Goal: Find specific page/section: Find specific page/section

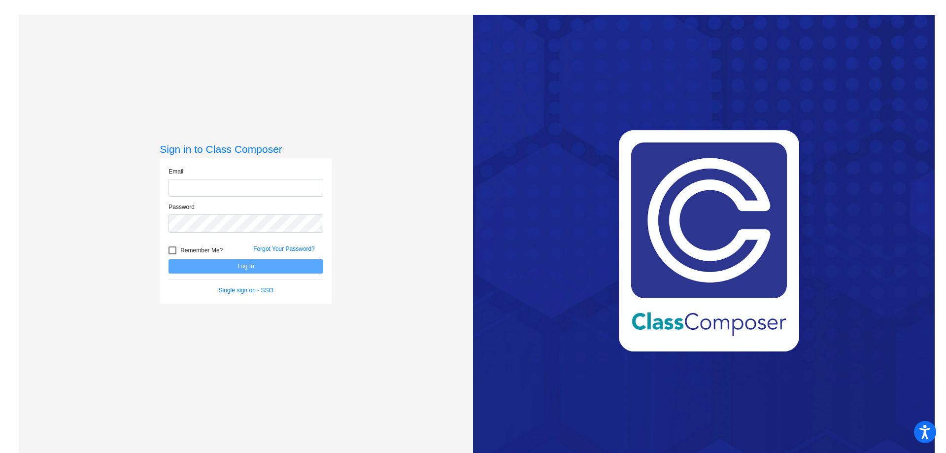
type input "careya@hudson.k12.oh.us"
click at [249, 271] on button "Log In" at bounding box center [245, 266] width 155 height 14
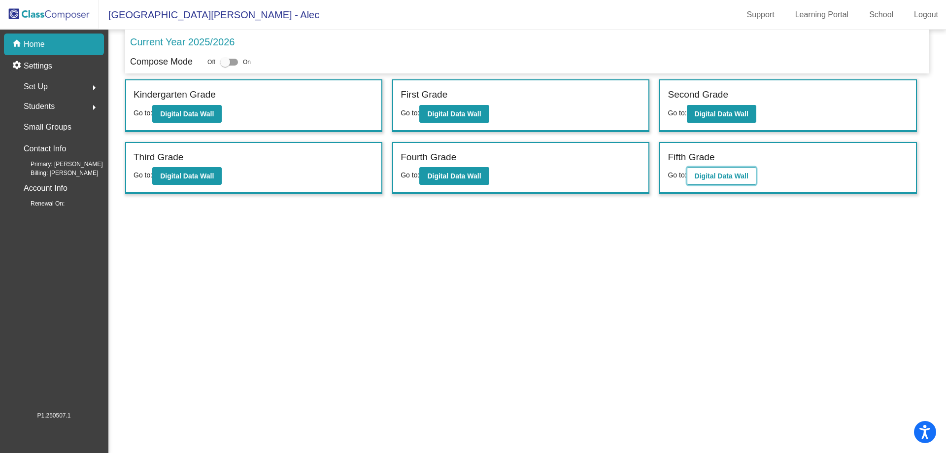
click at [732, 173] on b "Digital Data Wall" at bounding box center [721, 176] width 54 height 8
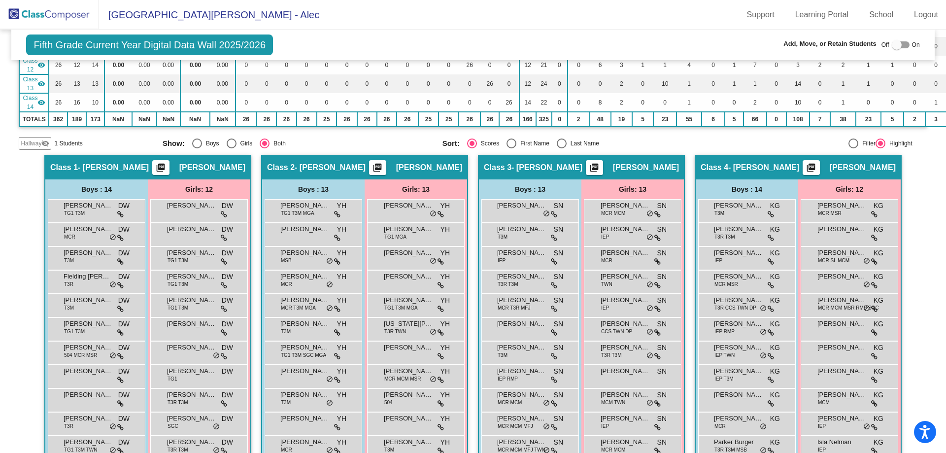
scroll to position [307, 0]
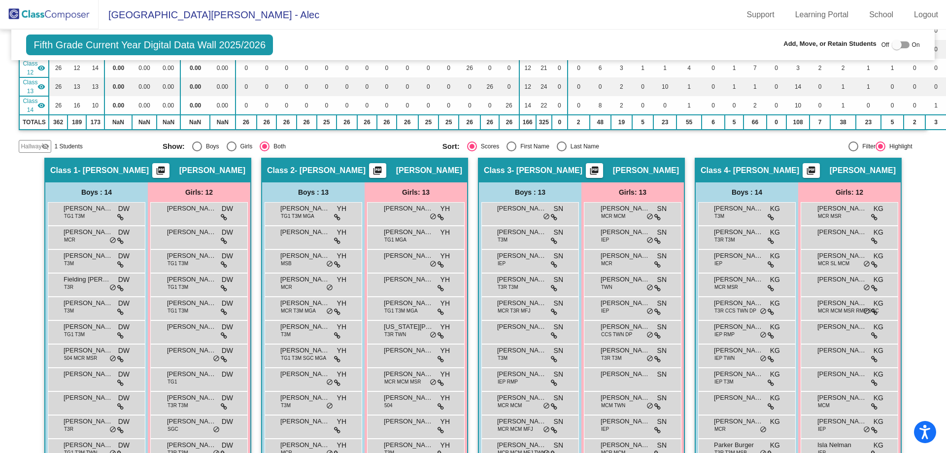
click at [46, 153] on div "Hallway visibility_off" at bounding box center [35, 146] width 33 height 13
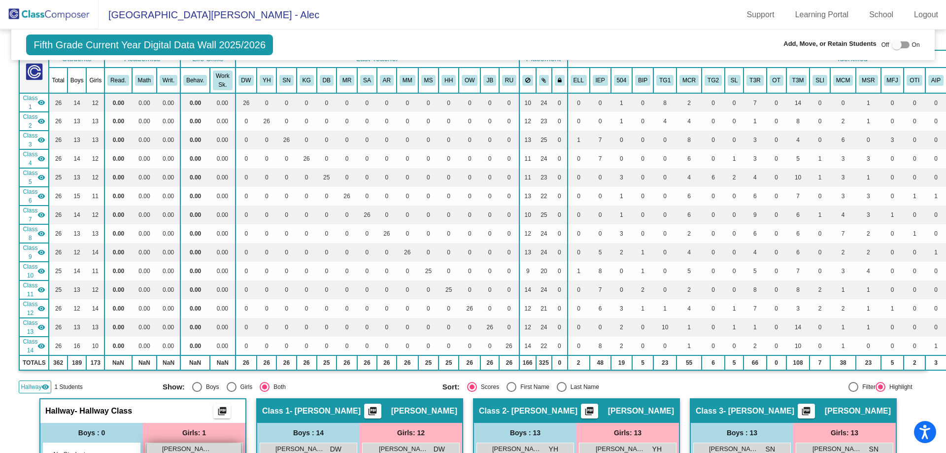
scroll to position [66, 0]
click at [40, 176] on mat-icon "visibility" at bounding box center [41, 178] width 8 height 8
click at [40, 176] on mat-icon "visibility_off" at bounding box center [41, 178] width 8 height 8
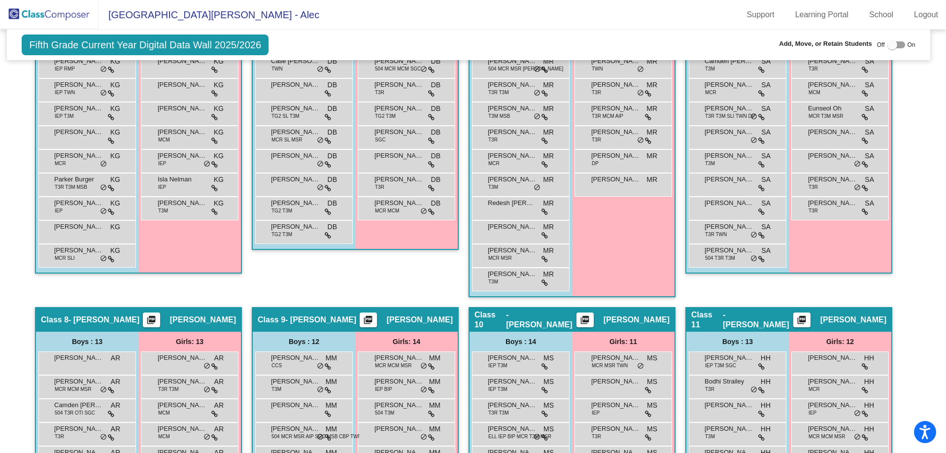
scroll to position [863, 4]
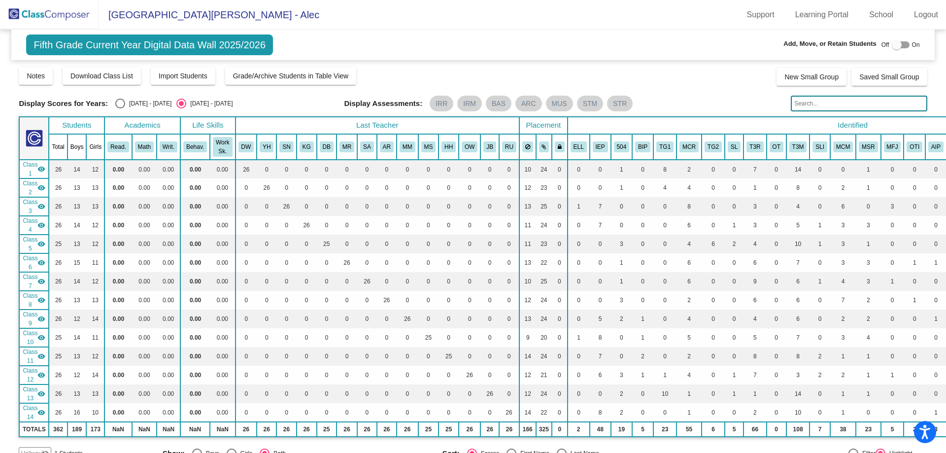
click at [32, 8] on img at bounding box center [49, 14] width 99 height 29
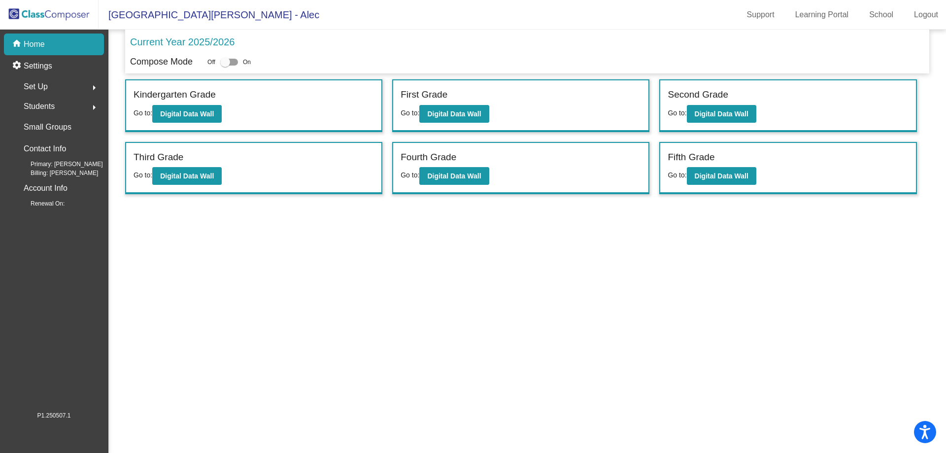
click at [51, 102] on span "Students" at bounding box center [39, 106] width 31 height 14
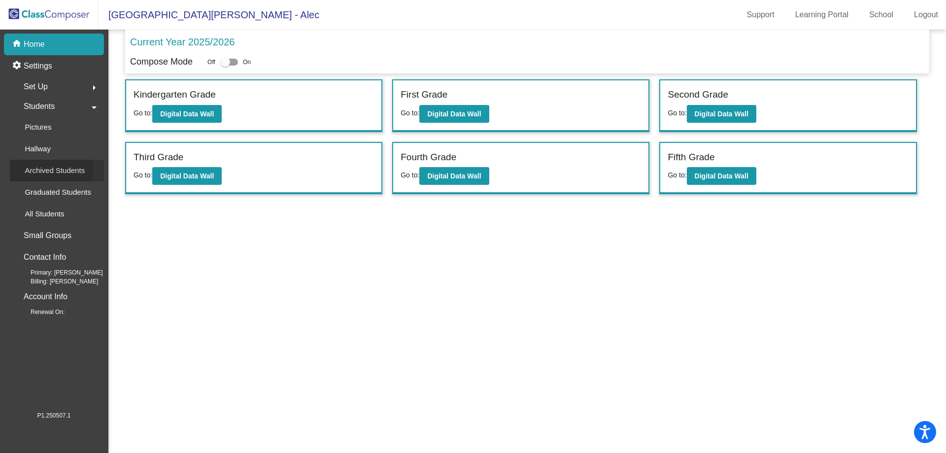
click at [52, 166] on p "Archived Students" at bounding box center [55, 171] width 60 height 12
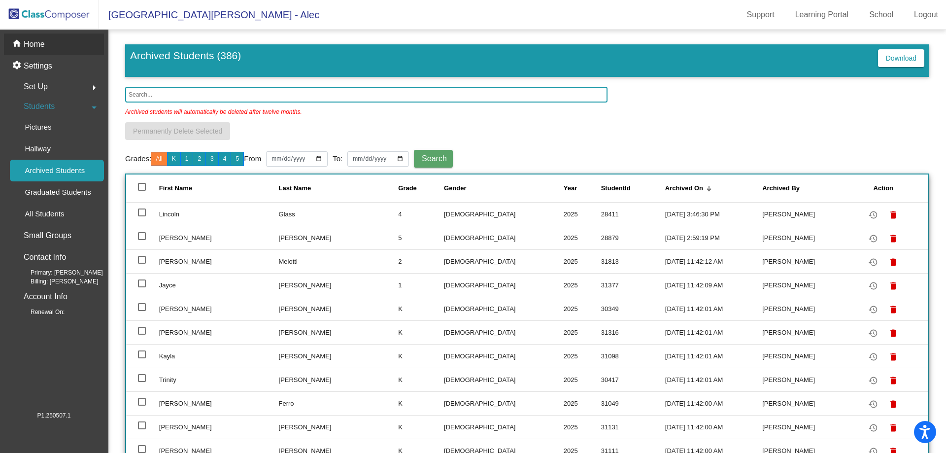
click at [45, 41] on div "home Home" at bounding box center [54, 44] width 100 height 22
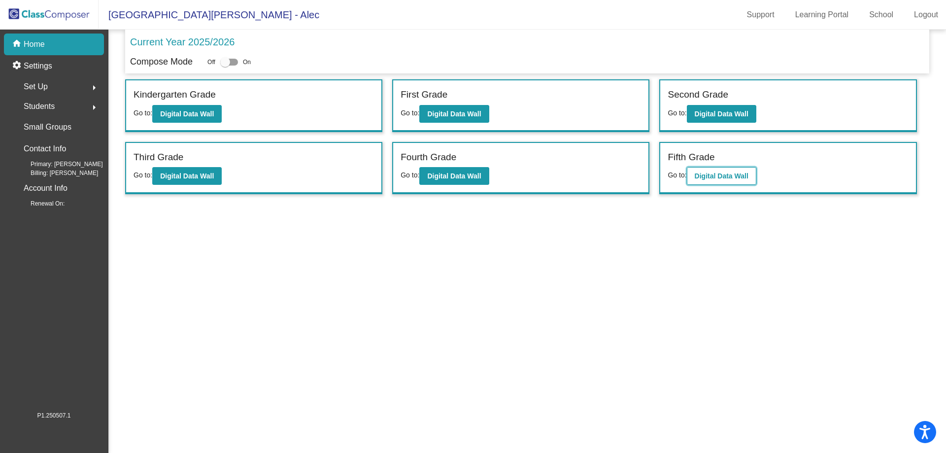
click at [726, 171] on button "Digital Data Wall" at bounding box center [721, 176] width 69 height 18
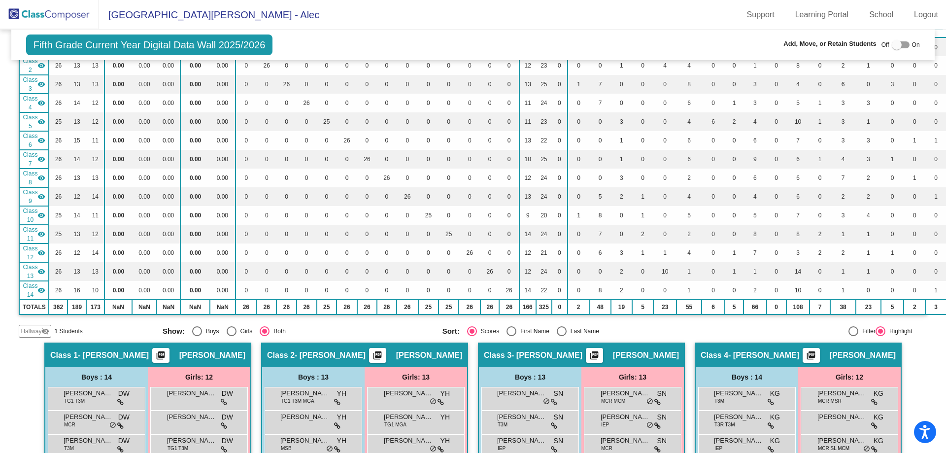
scroll to position [224, 0]
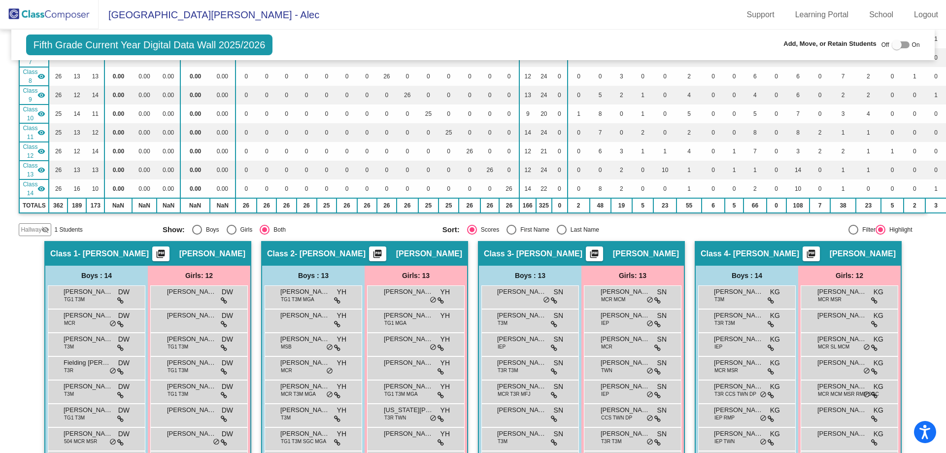
click at [35, 229] on span "Hallway" at bounding box center [31, 229] width 21 height 9
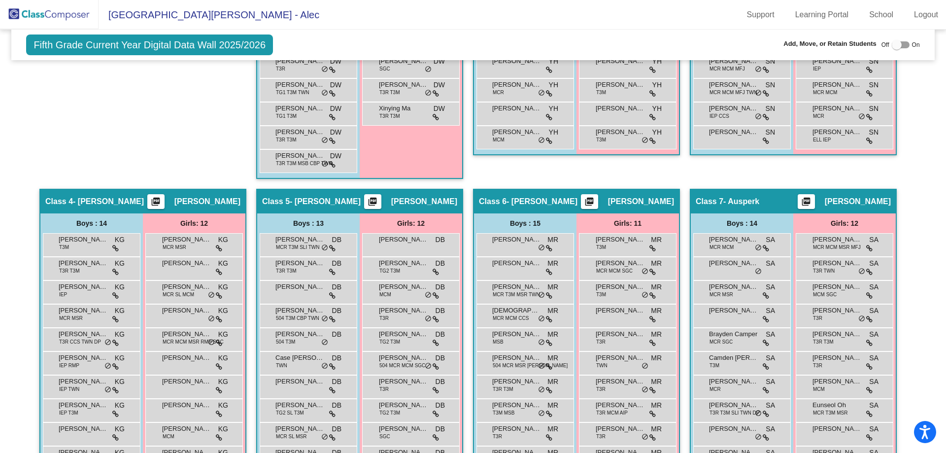
scroll to position [519, 0]
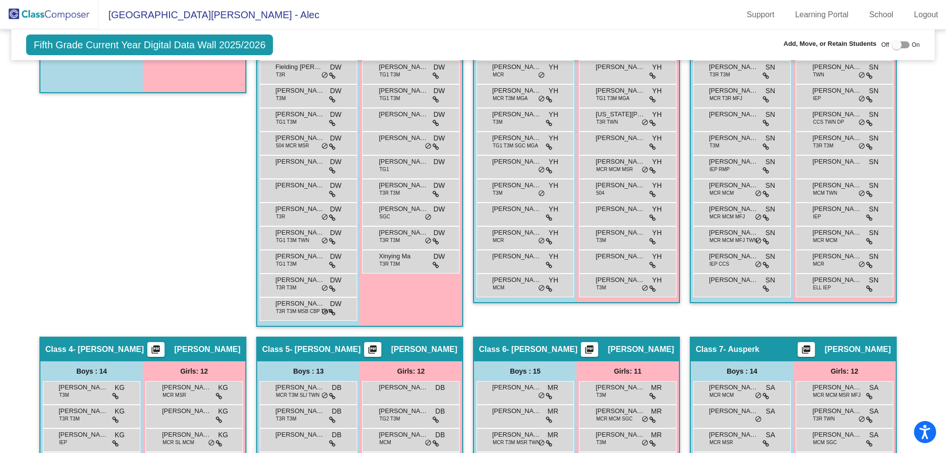
click at [67, 21] on img at bounding box center [49, 14] width 99 height 29
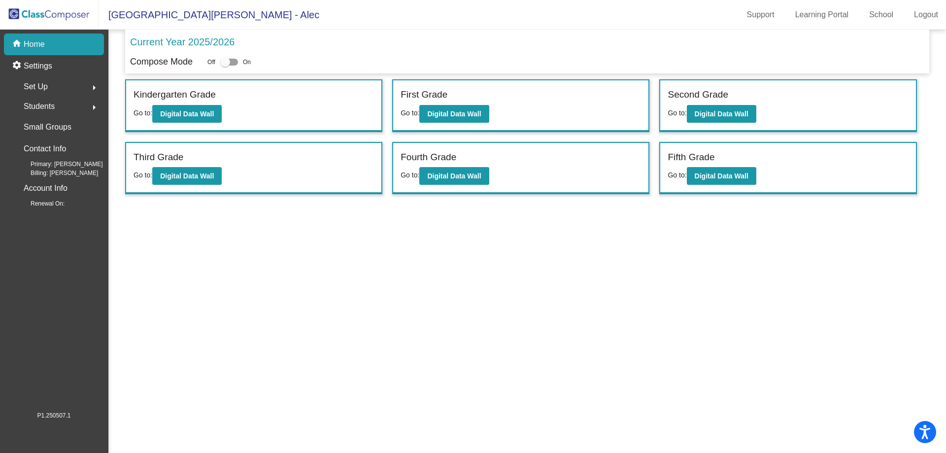
click at [59, 102] on div "Students arrow_right" at bounding box center [57, 107] width 94 height 20
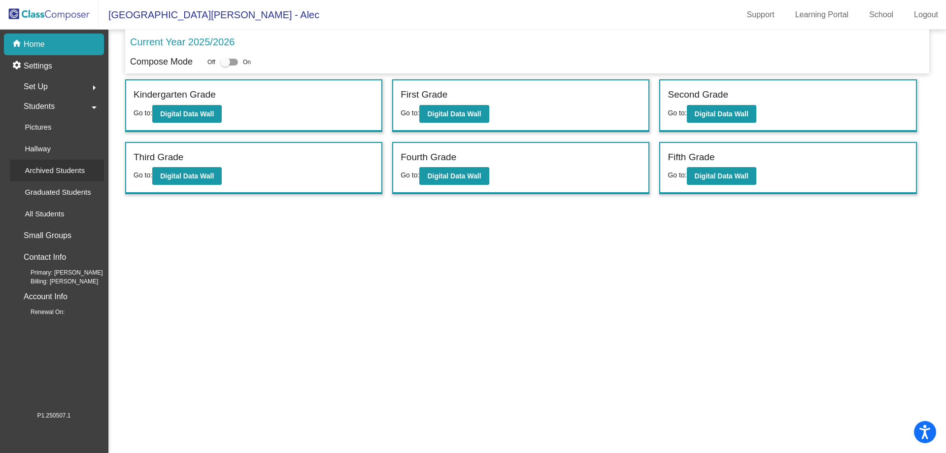
click at [61, 166] on p "Archived Students" at bounding box center [55, 171] width 60 height 12
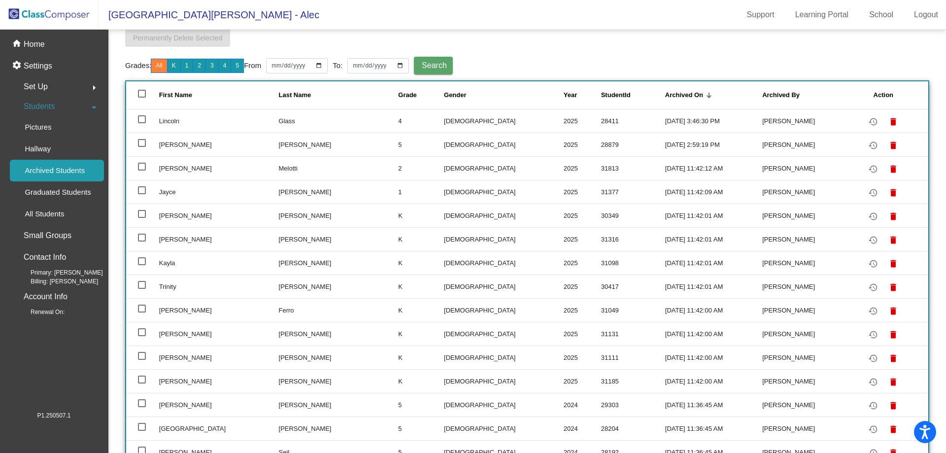
scroll to position [99, 0]
